Goal: Check status: Check status

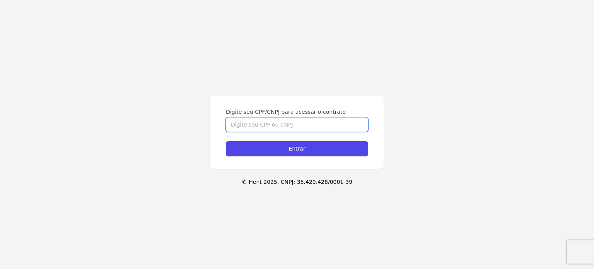
click at [303, 120] on input "Digite seu CPF/CNPJ para acessar o contrato" at bounding box center [297, 124] width 142 height 15
type input "10313778400"
click at [226, 141] on input "Entrar" at bounding box center [297, 148] width 142 height 15
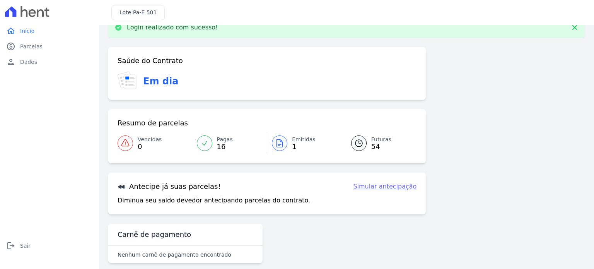
scroll to position [26, 0]
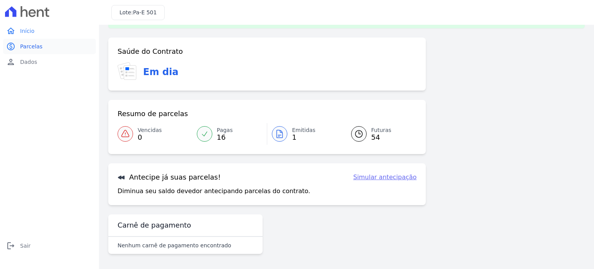
click at [38, 47] on span "Parcelas" at bounding box center [31, 47] width 22 height 8
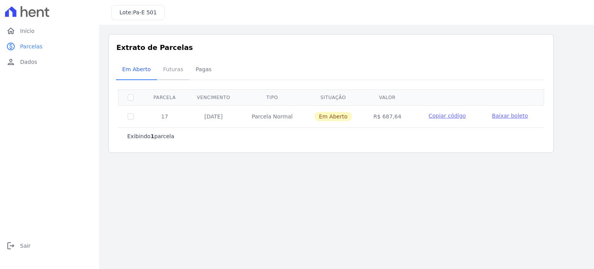
click at [164, 69] on span "Futuras" at bounding box center [173, 69] width 29 height 15
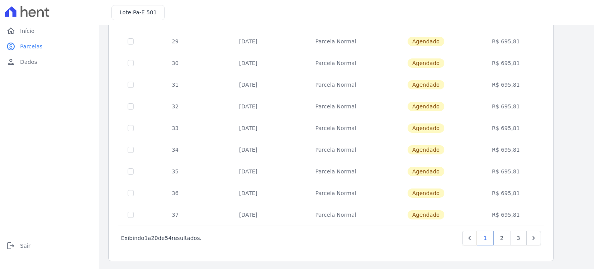
scroll to position [314, 0]
click at [522, 236] on link "3" at bounding box center [518, 237] width 17 height 15
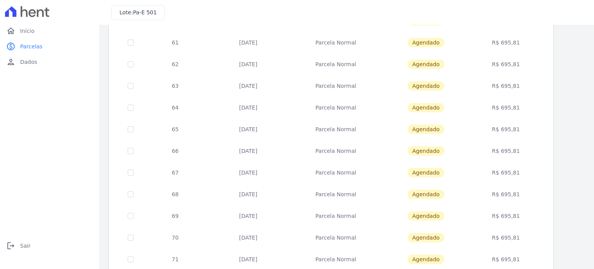
scroll to position [184, 0]
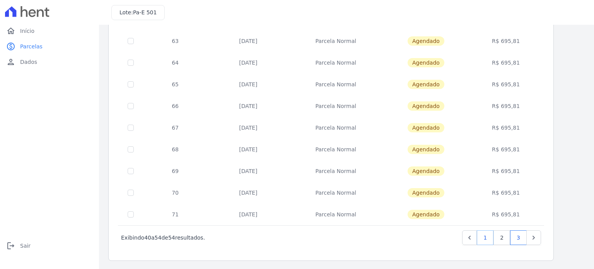
click at [488, 238] on link "1" at bounding box center [485, 237] width 17 height 15
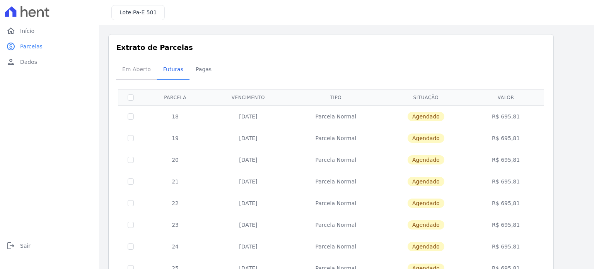
click at [142, 73] on span "Em Aberto" at bounding box center [137, 69] width 38 height 15
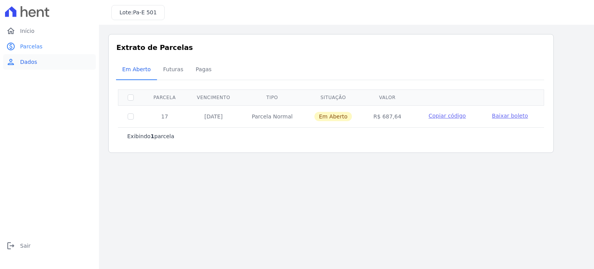
click at [25, 58] on span "Dados" at bounding box center [28, 62] width 17 height 8
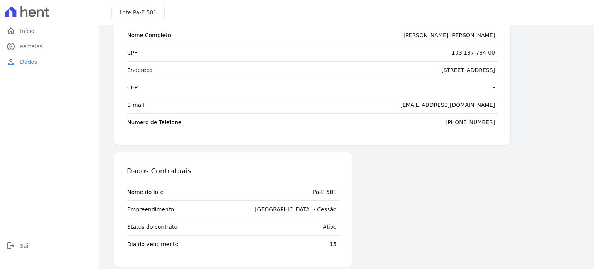
scroll to position [48, 0]
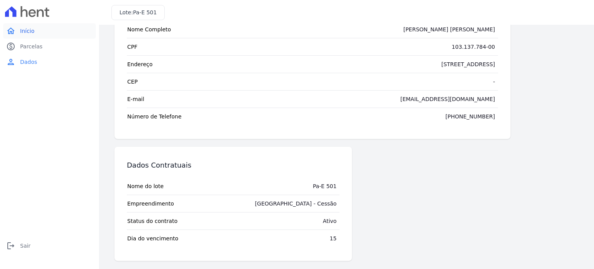
click at [44, 31] on link "home Início" at bounding box center [49, 30] width 93 height 15
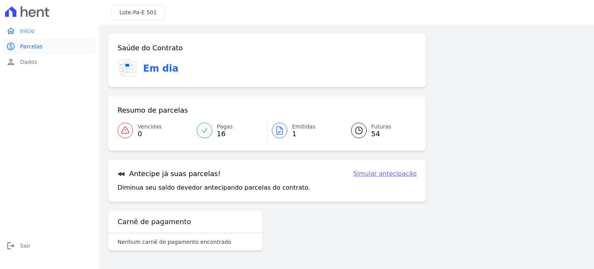
click at [49, 49] on link "paid Parcelas" at bounding box center [49, 46] width 93 height 15
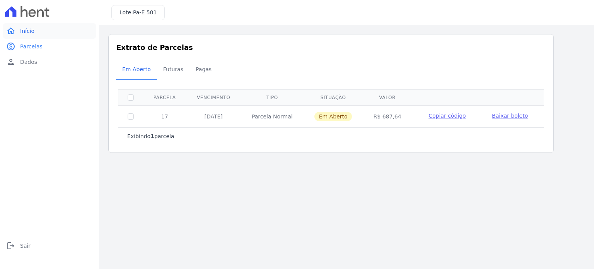
click at [42, 35] on link "home Início" at bounding box center [49, 30] width 93 height 15
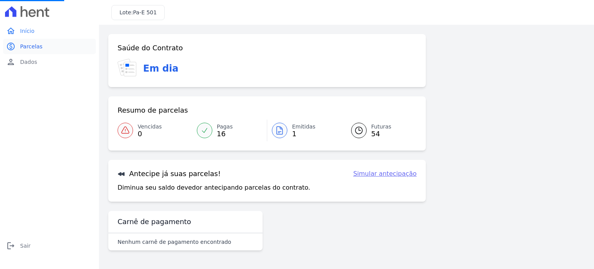
click at [38, 50] on span "Parcelas" at bounding box center [31, 47] width 22 height 8
